Goal: Task Accomplishment & Management: Manage account settings

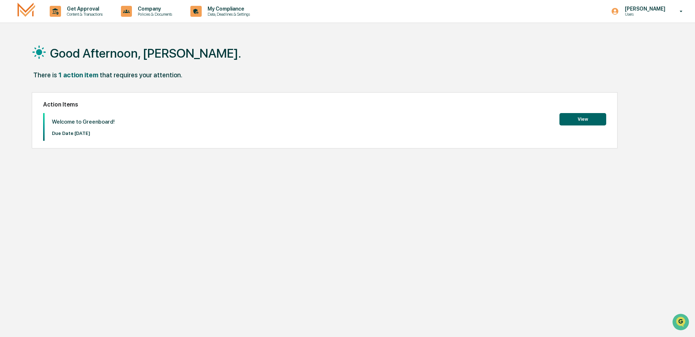
click at [581, 120] on button "View" at bounding box center [582, 119] width 47 height 12
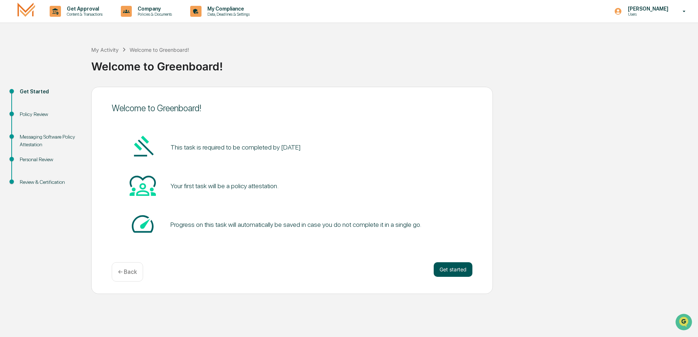
click at [452, 273] on button "Get started" at bounding box center [453, 270] width 39 height 15
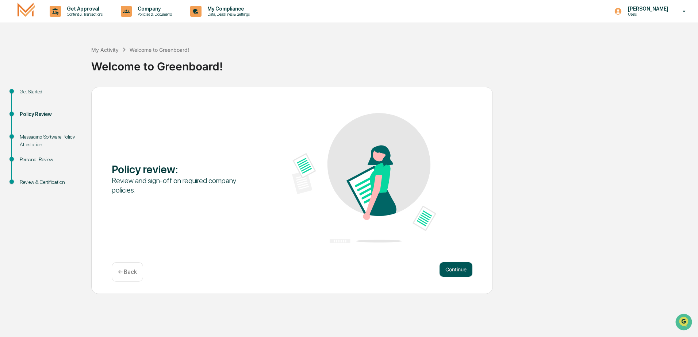
click at [456, 272] on button "Continue" at bounding box center [456, 270] width 33 height 15
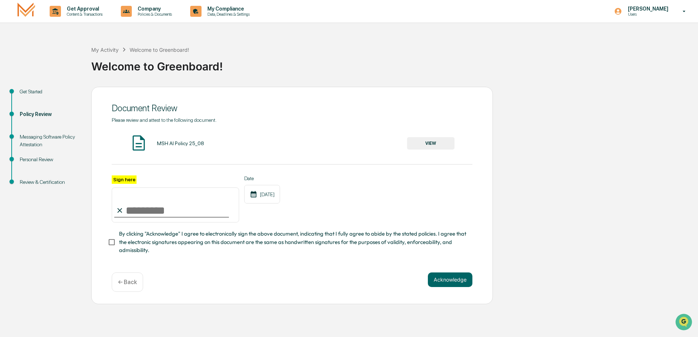
click at [132, 206] on input "Sign here" at bounding box center [175, 205] width 127 height 35
click at [137, 209] on input "Sign here" at bounding box center [175, 205] width 127 height 35
click at [431, 140] on button "VIEW" at bounding box center [430, 143] width 47 height 12
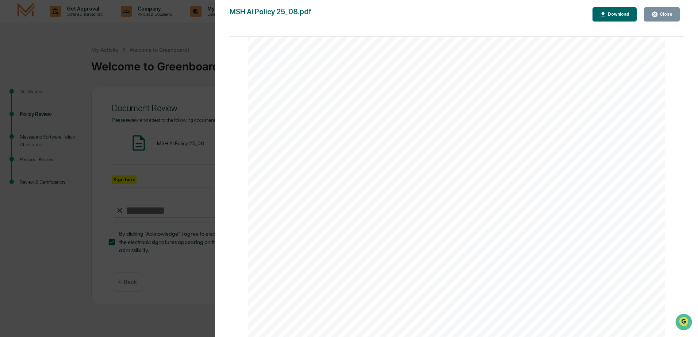
scroll to position [548, 0]
click at [659, 13] on icon "button" at bounding box center [655, 14] width 7 height 7
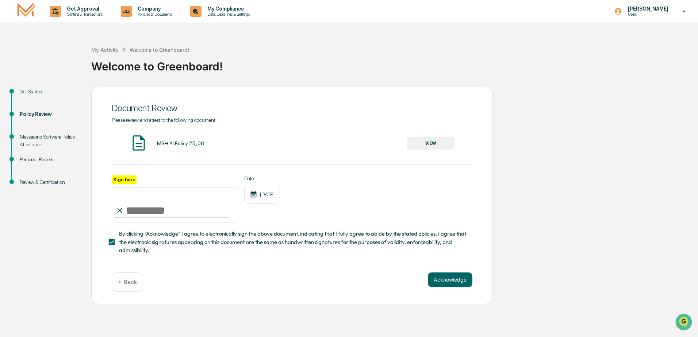
click at [146, 209] on input "Sign here" at bounding box center [175, 205] width 127 height 35
type input "**********"
click at [443, 283] on button "Acknowledge" at bounding box center [450, 280] width 45 height 15
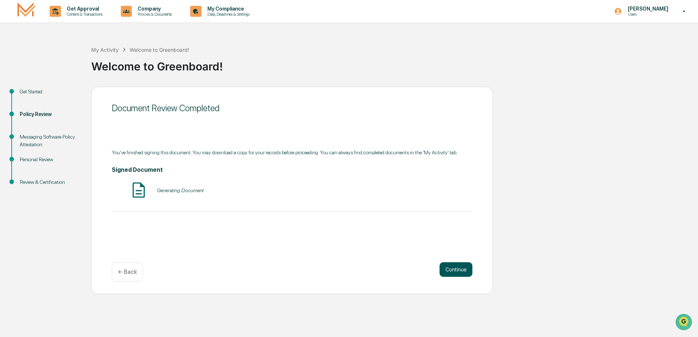
click at [458, 275] on button "Continue" at bounding box center [456, 270] width 33 height 15
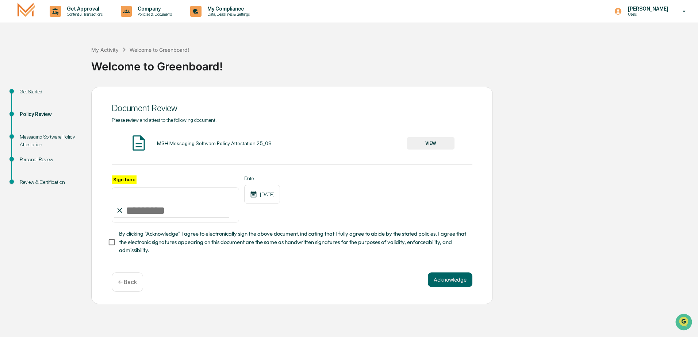
click at [439, 142] on button "VIEW" at bounding box center [430, 143] width 47 height 12
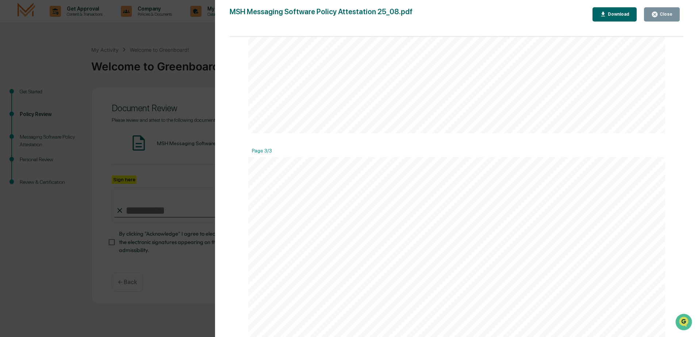
scroll to position [1019, 0]
click at [661, 9] on button "Close" at bounding box center [662, 14] width 36 height 14
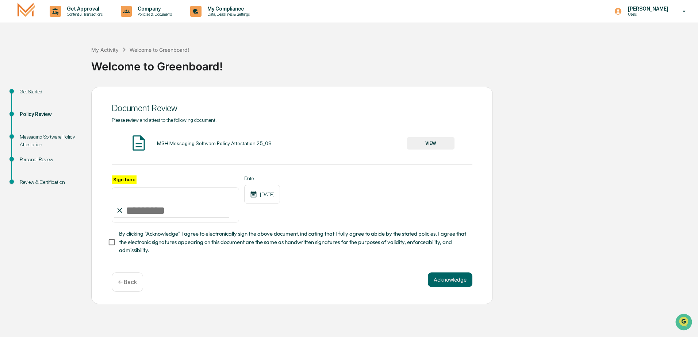
click at [128, 206] on input "Sign here" at bounding box center [175, 205] width 127 height 35
type input "**********"
click at [452, 279] on button "Acknowledge" at bounding box center [450, 280] width 45 height 15
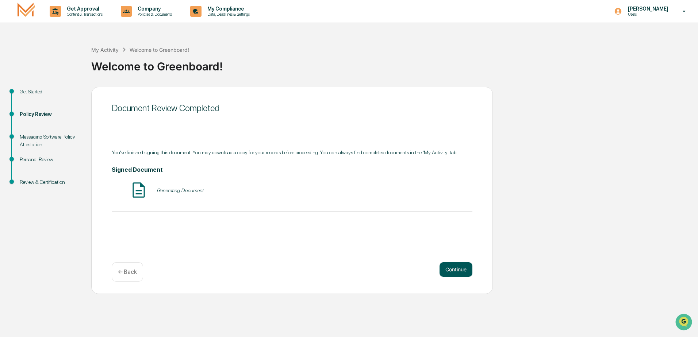
click at [447, 270] on button "Continue" at bounding box center [456, 270] width 33 height 15
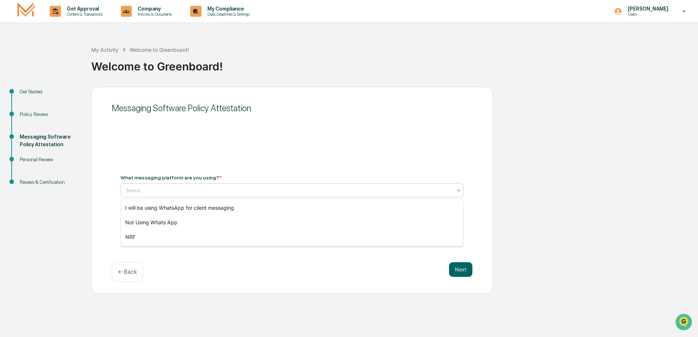
click at [220, 192] on div at bounding box center [289, 190] width 327 height 7
click at [174, 205] on div "I will be using WhatsApp for client messaging" at bounding box center [292, 208] width 343 height 15
click at [460, 268] on button "Next" at bounding box center [460, 270] width 23 height 15
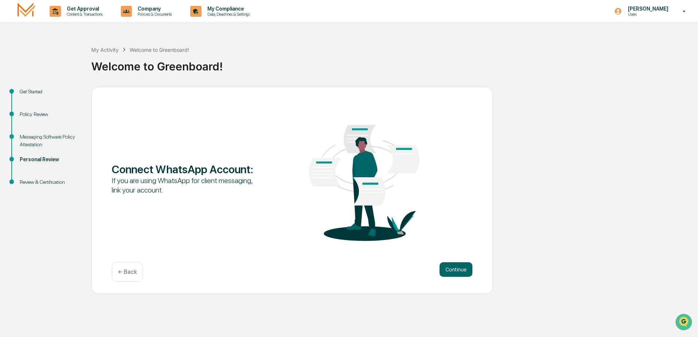
click at [123, 274] on p "← Back" at bounding box center [127, 272] width 19 height 7
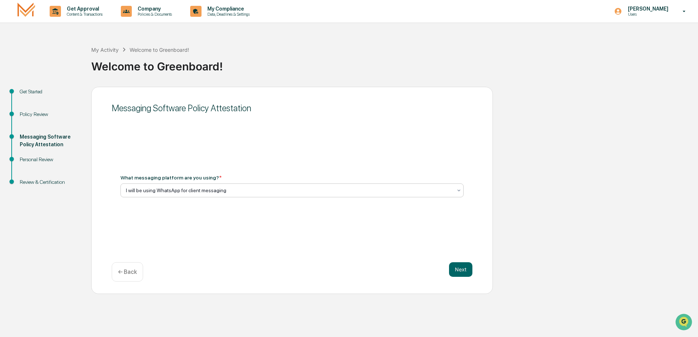
click at [277, 184] on div "I will be using WhatsApp for client messaging" at bounding box center [292, 191] width 343 height 14
drag, startPoint x: 250, startPoint y: 191, endPoint x: 122, endPoint y: 190, distance: 128.2
click at [122, 190] on div "I will be using WhatsApp for client messaging" at bounding box center [292, 191] width 343 height 14
click at [127, 276] on div "← Back" at bounding box center [127, 272] width 31 height 19
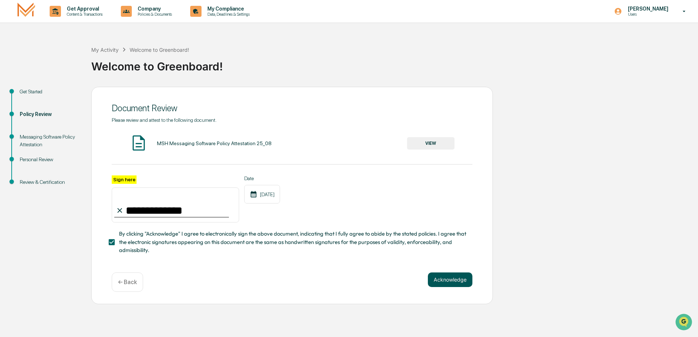
click at [456, 283] on button "Acknowledge" at bounding box center [450, 280] width 45 height 15
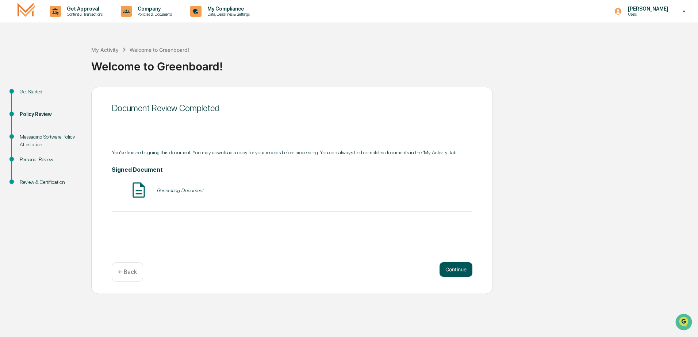
click at [451, 271] on button "Continue" at bounding box center [456, 270] width 33 height 15
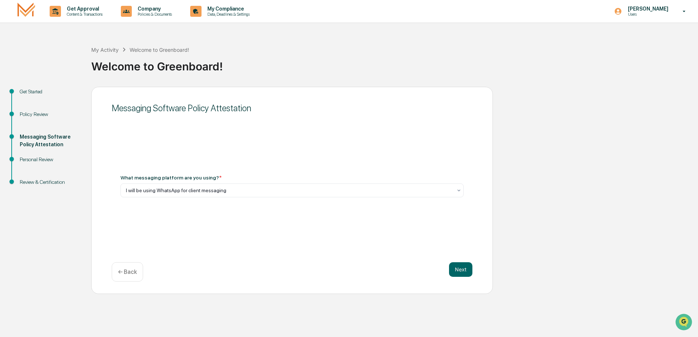
click at [233, 182] on div "What messaging platform are you using? * I will be using WhatsApp for client me…" at bounding box center [292, 186] width 343 height 23
click at [233, 190] on div at bounding box center [289, 190] width 327 height 7
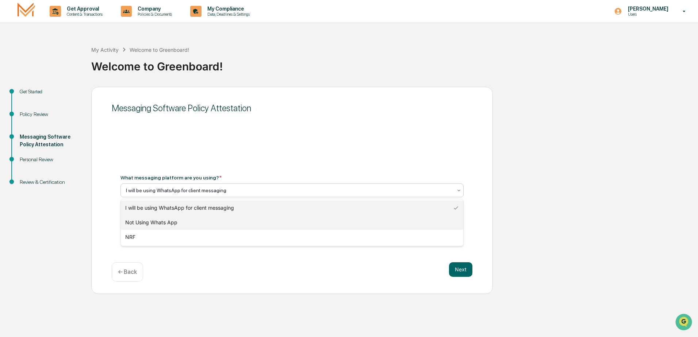
click at [184, 224] on div "Not Using Whats App" at bounding box center [292, 222] width 343 height 15
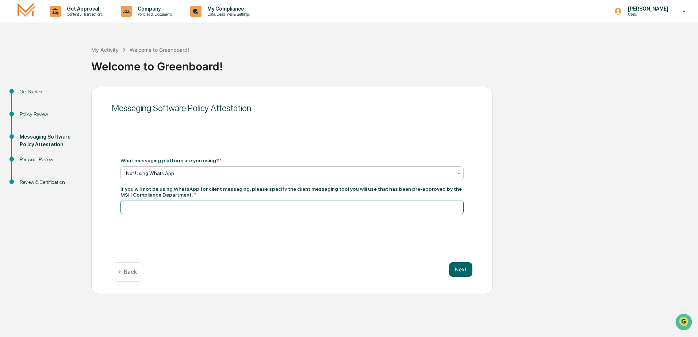
click at [176, 210] on input at bounding box center [292, 208] width 343 height 14
type input "**********"
click at [464, 272] on button "Next" at bounding box center [460, 270] width 23 height 15
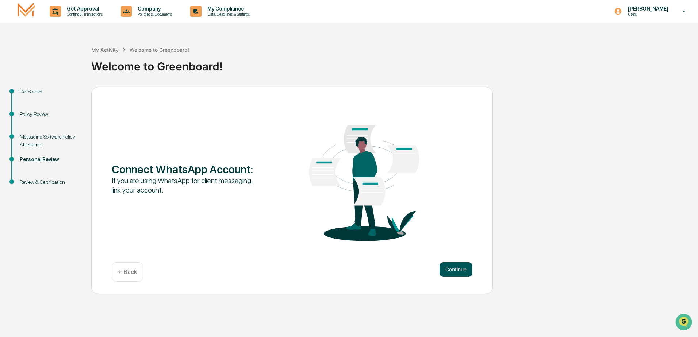
click at [447, 269] on button "Continue" at bounding box center [456, 270] width 33 height 15
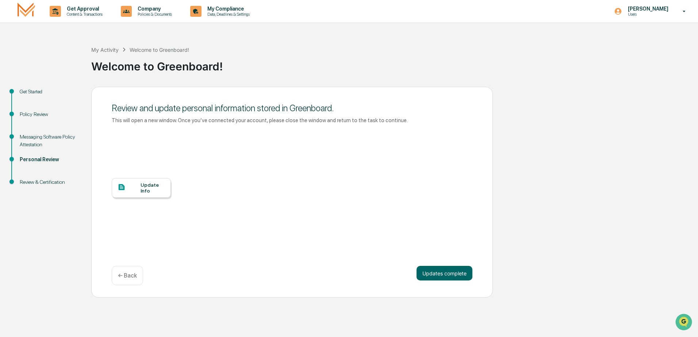
click at [141, 191] on div "Update Info" at bounding box center [153, 188] width 24 height 12
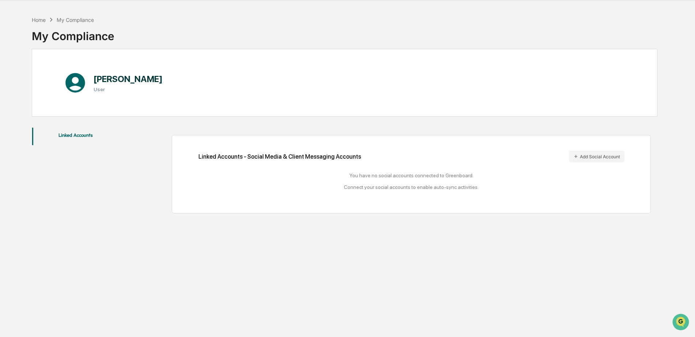
scroll to position [35, 0]
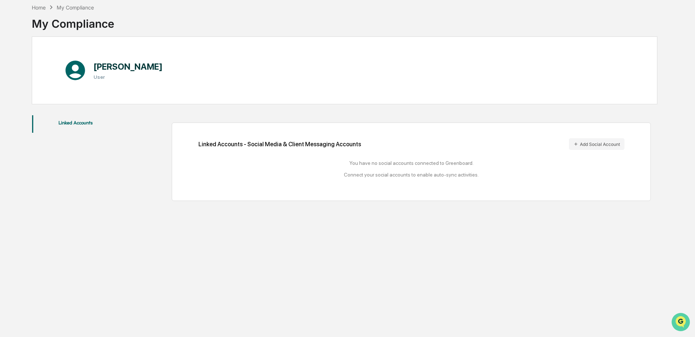
click at [677, 321] on img "Open customer support" at bounding box center [680, 322] width 18 height 15
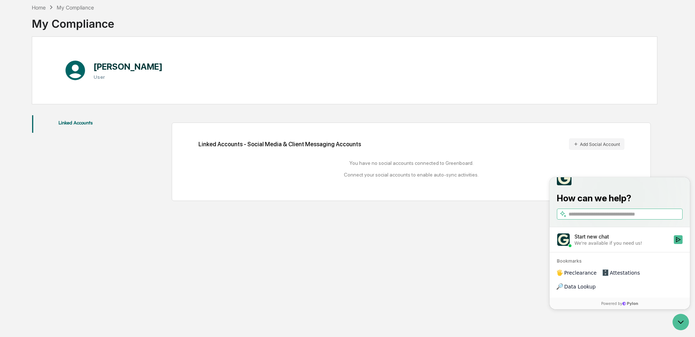
click at [599, 220] on label at bounding box center [620, 214] width 126 height 11
click at [599, 218] on input "search" at bounding box center [624, 215] width 112 height 8
type input "**********"
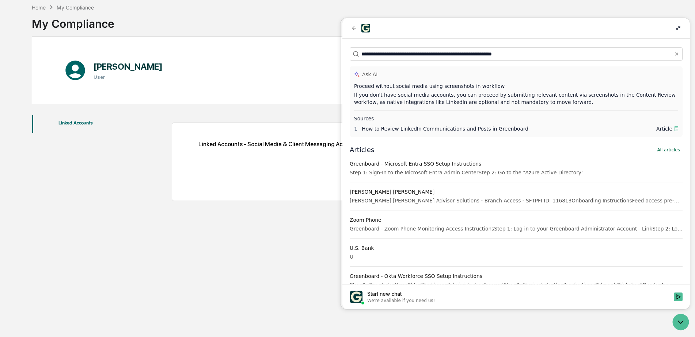
click at [680, 27] on icon at bounding box center [678, 28] width 4 height 4
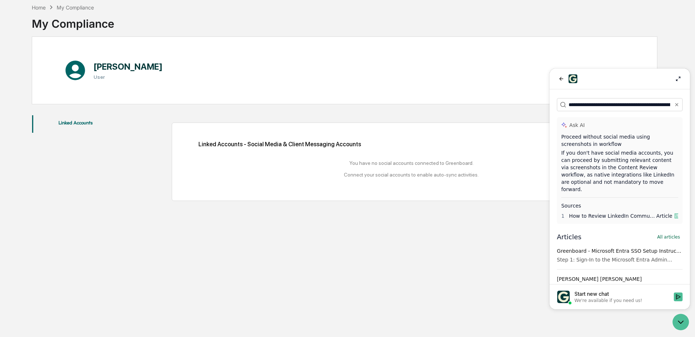
click at [677, 80] on icon at bounding box center [678, 79] width 6 height 6
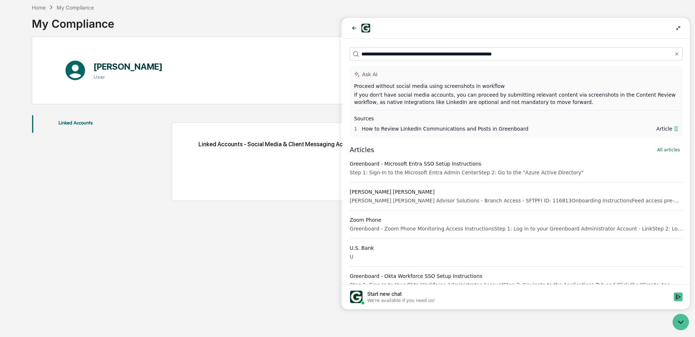
click at [680, 27] on icon at bounding box center [678, 28] width 4 height 4
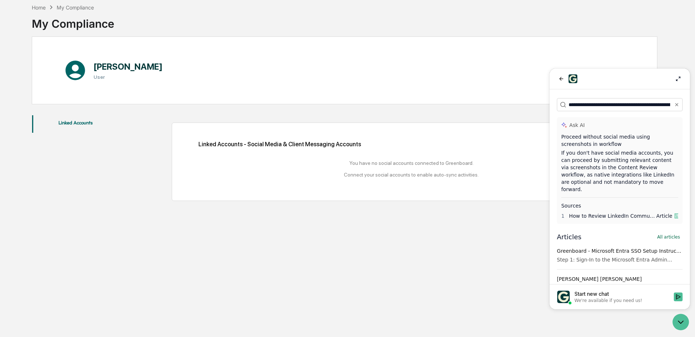
click at [381, 283] on div "Home My Compliance My Compliance Todd Buchanan User Linked Accounts Linked Acco…" at bounding box center [344, 168] width 647 height 337
click at [415, 160] on div "You have no social accounts connected to Greenboard. Connect your social accoun…" at bounding box center [411, 169] width 426 height 18
click at [561, 78] on icon "back" at bounding box center [561, 79] width 6 height 6
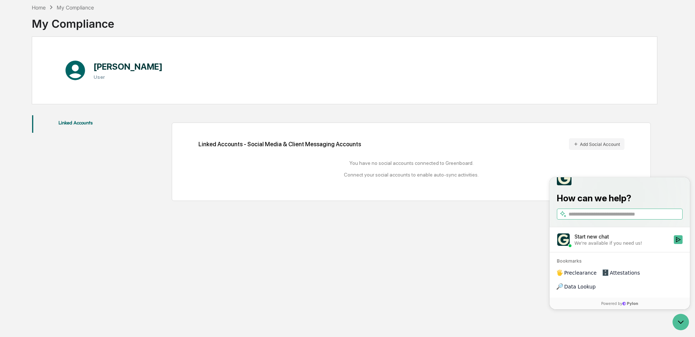
click at [470, 256] on div "Home My Compliance My Compliance Todd Buchanan User Linked Accounts Linked Acco…" at bounding box center [344, 168] width 647 height 337
click at [587, 146] on button "Add Social Account" at bounding box center [597, 144] width 56 height 12
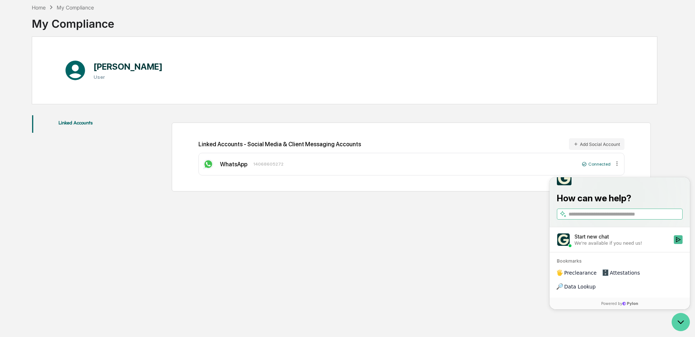
click at [682, 323] on icon "Open customer support" at bounding box center [680, 322] width 18 height 18
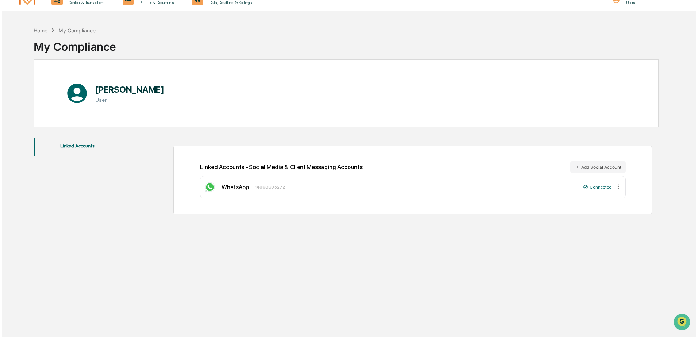
scroll to position [0, 0]
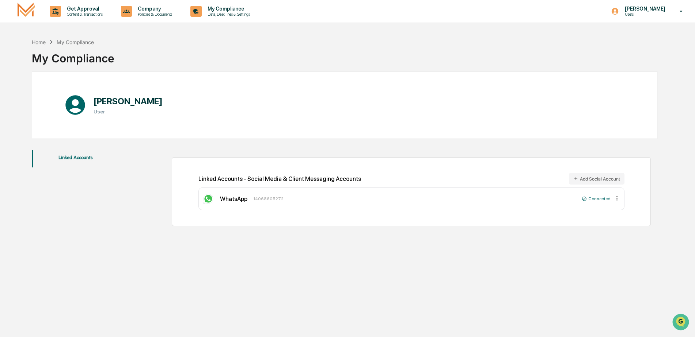
click at [361, 310] on div "Home My Compliance My Compliance Todd Buchanan User Linked Accounts Linked Acco…" at bounding box center [344, 203] width 647 height 337
click at [229, 12] on p "Data, Deadlines & Settings" at bounding box center [228, 14] width 52 height 5
click at [245, 15] on p "Data, Deadlines & Settings" at bounding box center [228, 14] width 52 height 5
click at [150, 8] on p "Company" at bounding box center [154, 9] width 44 height 6
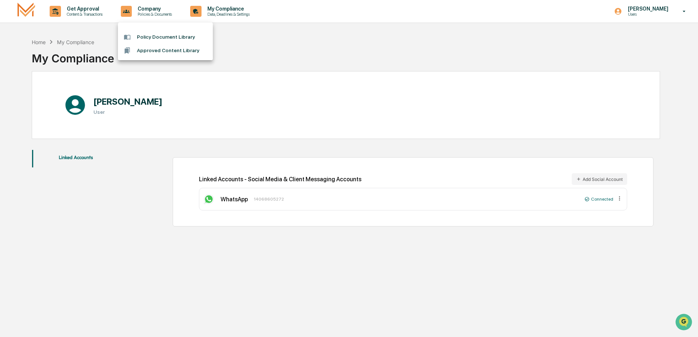
click at [222, 8] on div at bounding box center [349, 168] width 698 height 337
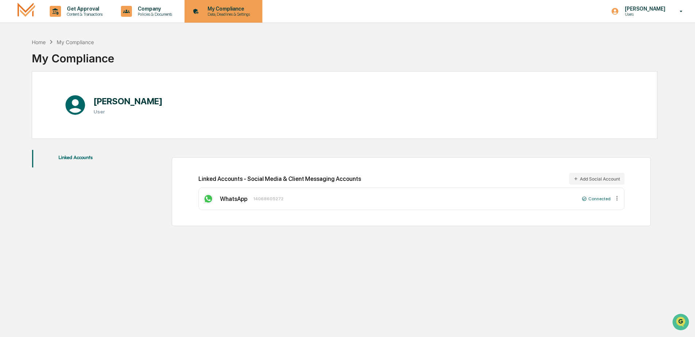
click at [232, 11] on p "My Compliance" at bounding box center [228, 9] width 52 height 6
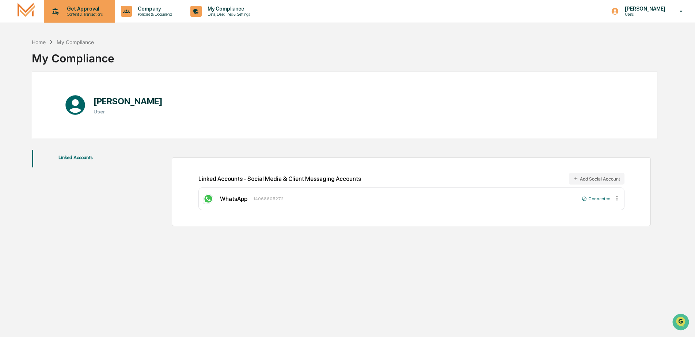
click at [88, 8] on p "Get Approval" at bounding box center [83, 9] width 45 height 6
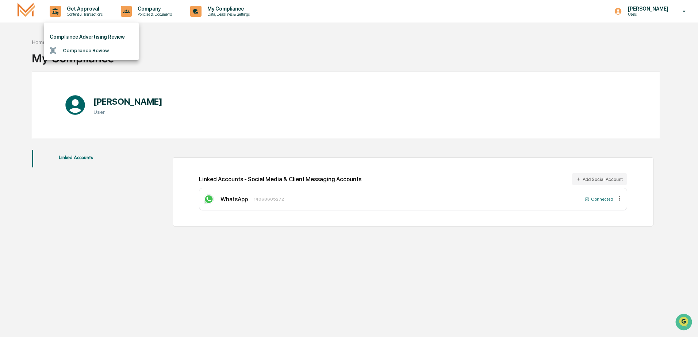
click at [197, 53] on div at bounding box center [349, 168] width 698 height 337
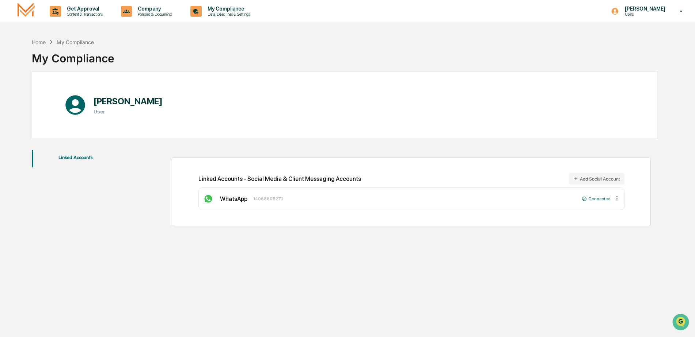
click at [615, 198] on icon at bounding box center [616, 198] width 7 height 7
click at [593, 251] on div "Home My Compliance My Compliance Todd Buchanan User Linked Accounts Linked Acco…" at bounding box center [344, 203] width 647 height 337
click at [671, 13] on div "Todd Buchanan Users" at bounding box center [648, 11] width 91 height 23
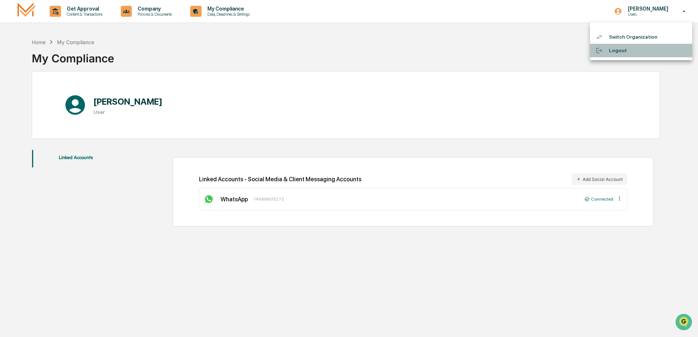
click at [619, 52] on li "Logout" at bounding box center [641, 51] width 102 height 14
